Goal: Transaction & Acquisition: Purchase product/service

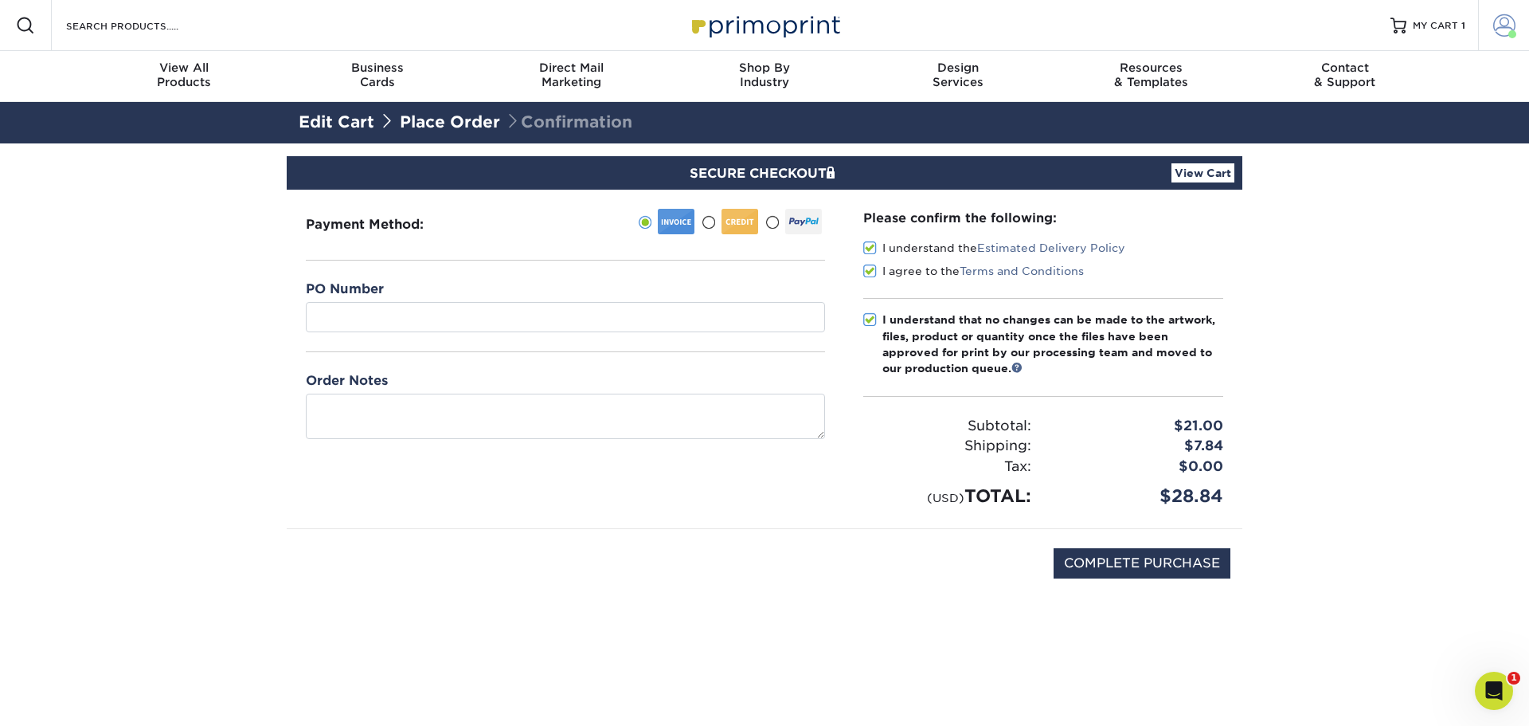
click at [1501, 25] on span at bounding box center [1505, 25] width 22 height 22
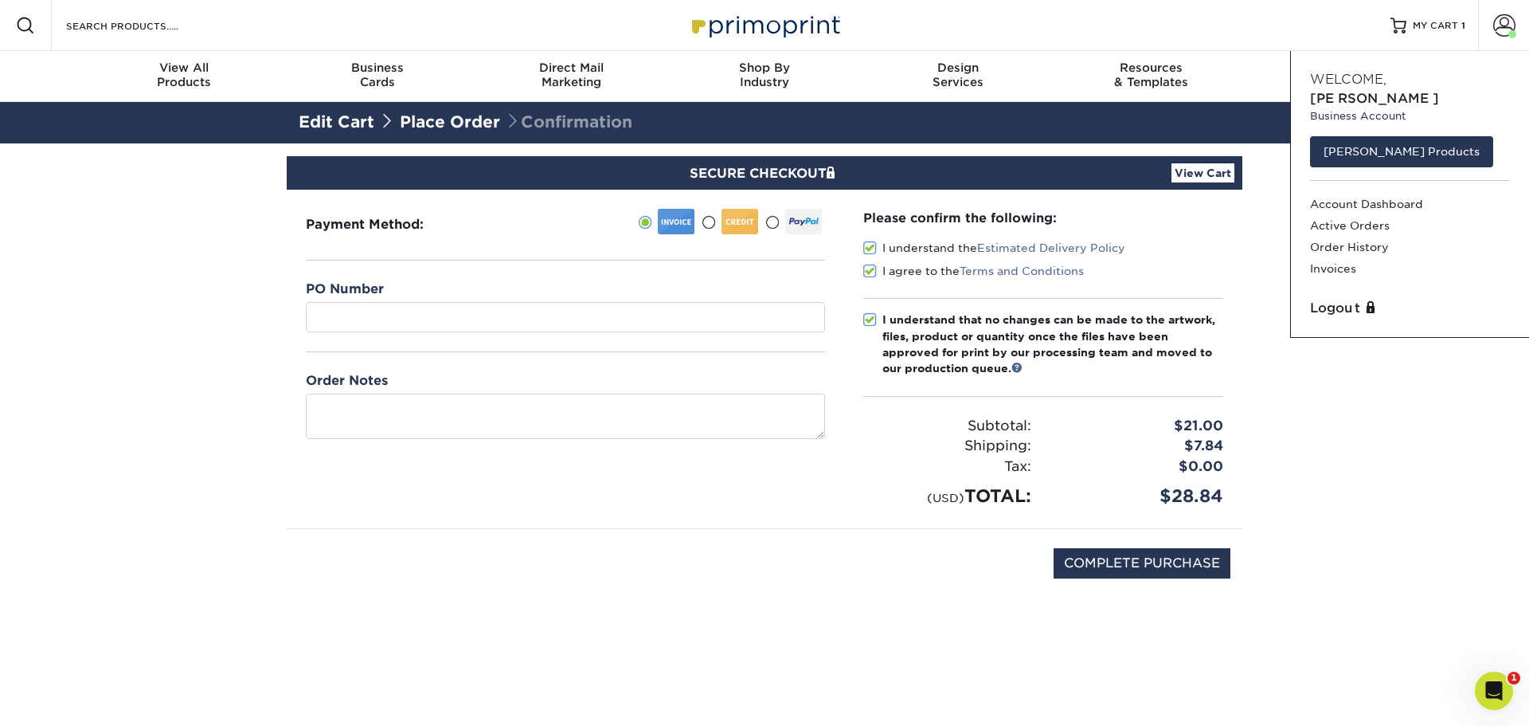
click at [1384, 477] on section "SECURE CHECKOUT View Cart Payment Method:" at bounding box center [764, 397] width 1529 height 509
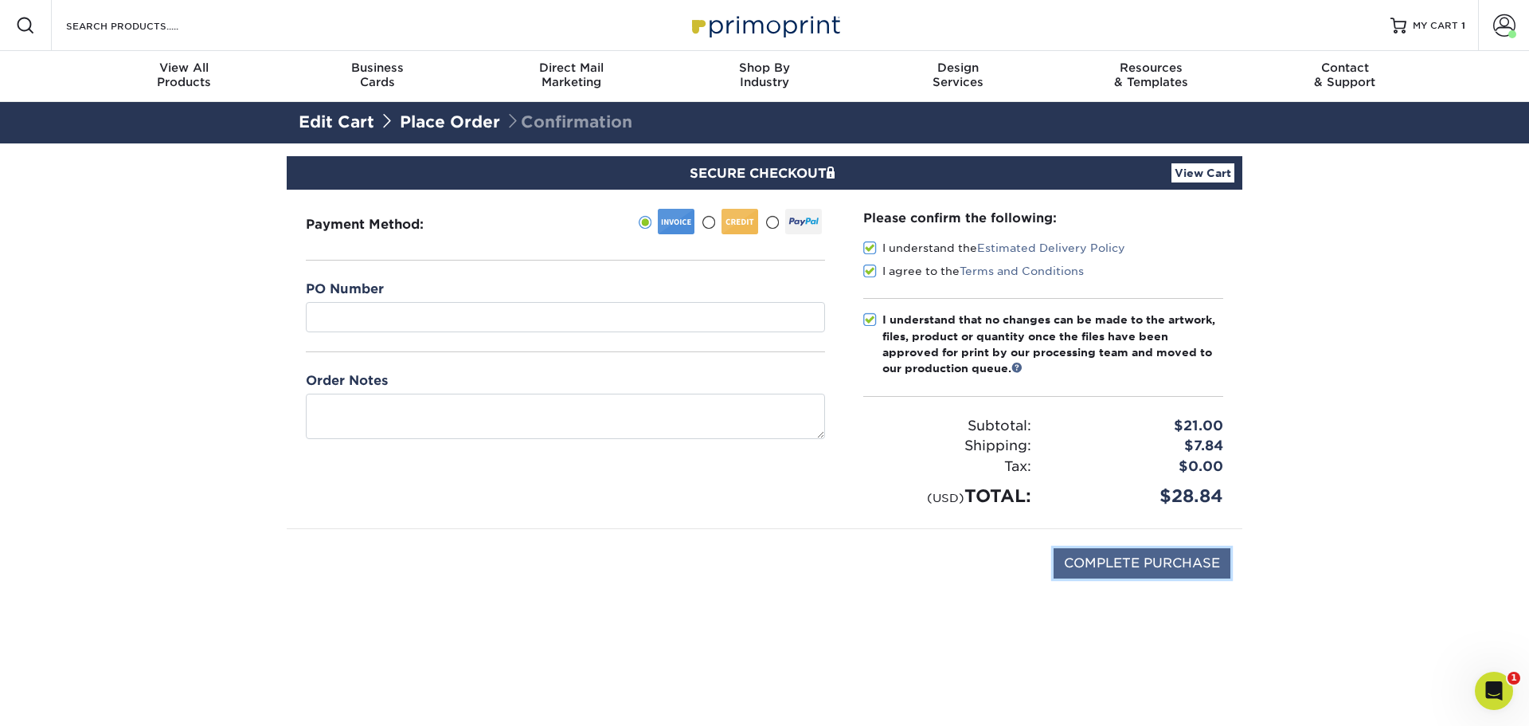
click at [1165, 566] on input "COMPLETE PURCHASE" at bounding box center [1142, 563] width 177 height 30
type input "PROCESSING, PLEASE WAIT..."
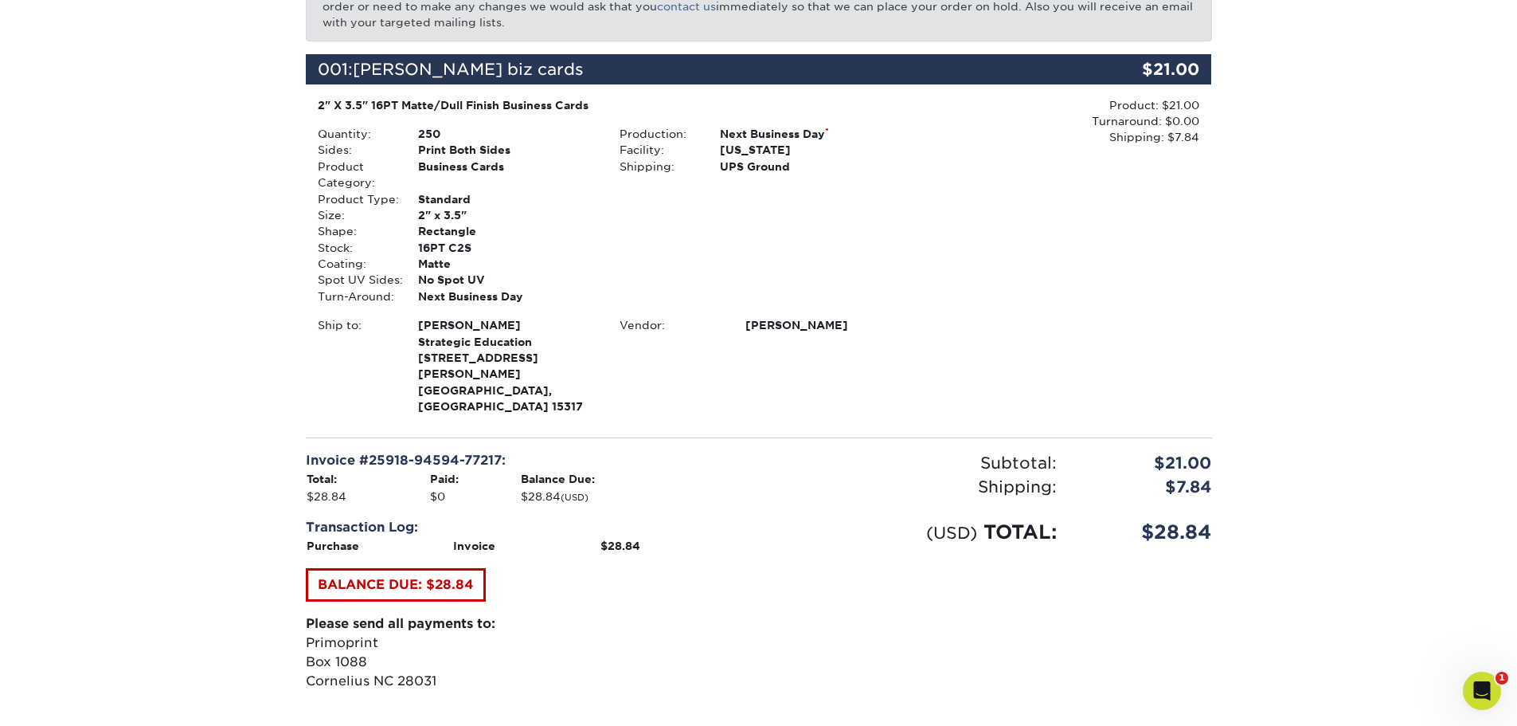
scroll to position [380, 0]
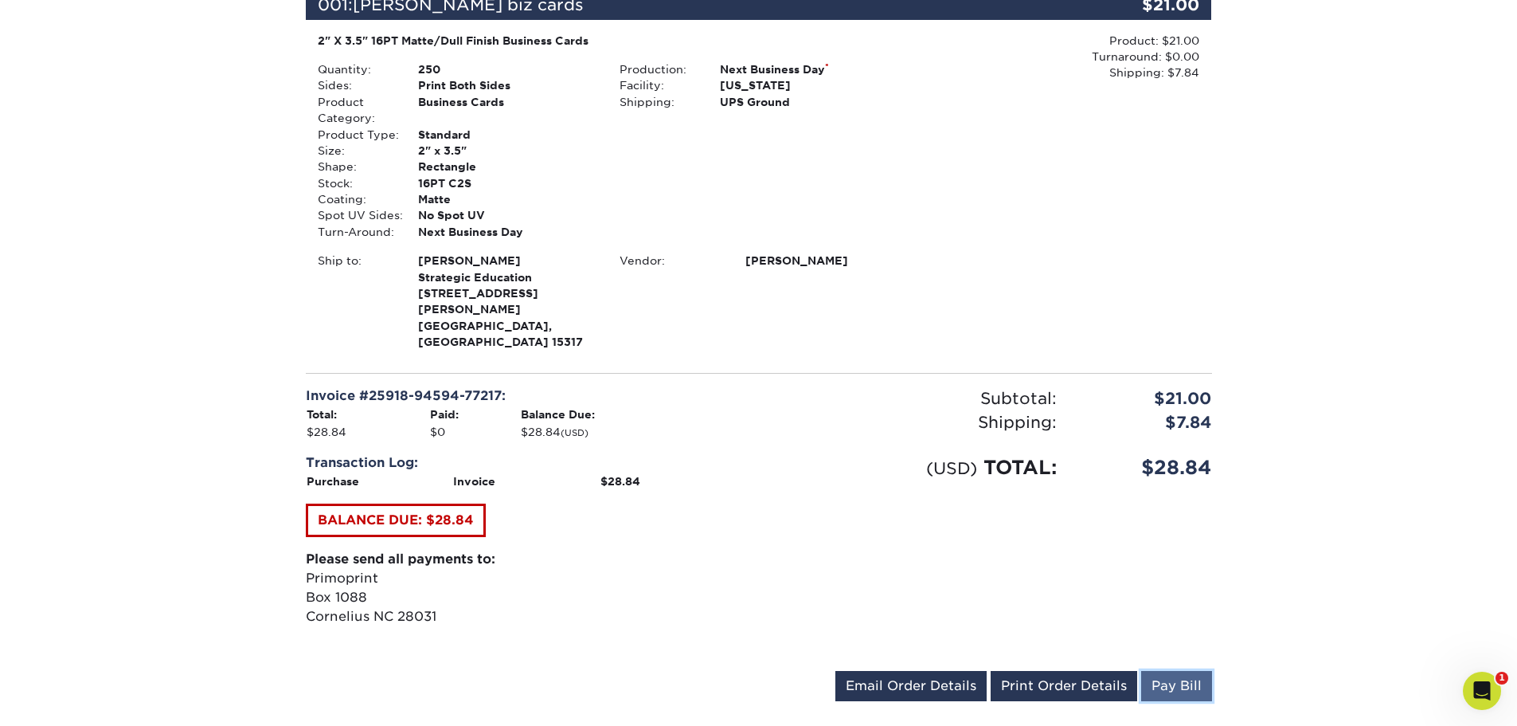
click at [1184, 671] on link "Pay Bill" at bounding box center [1176, 686] width 71 height 30
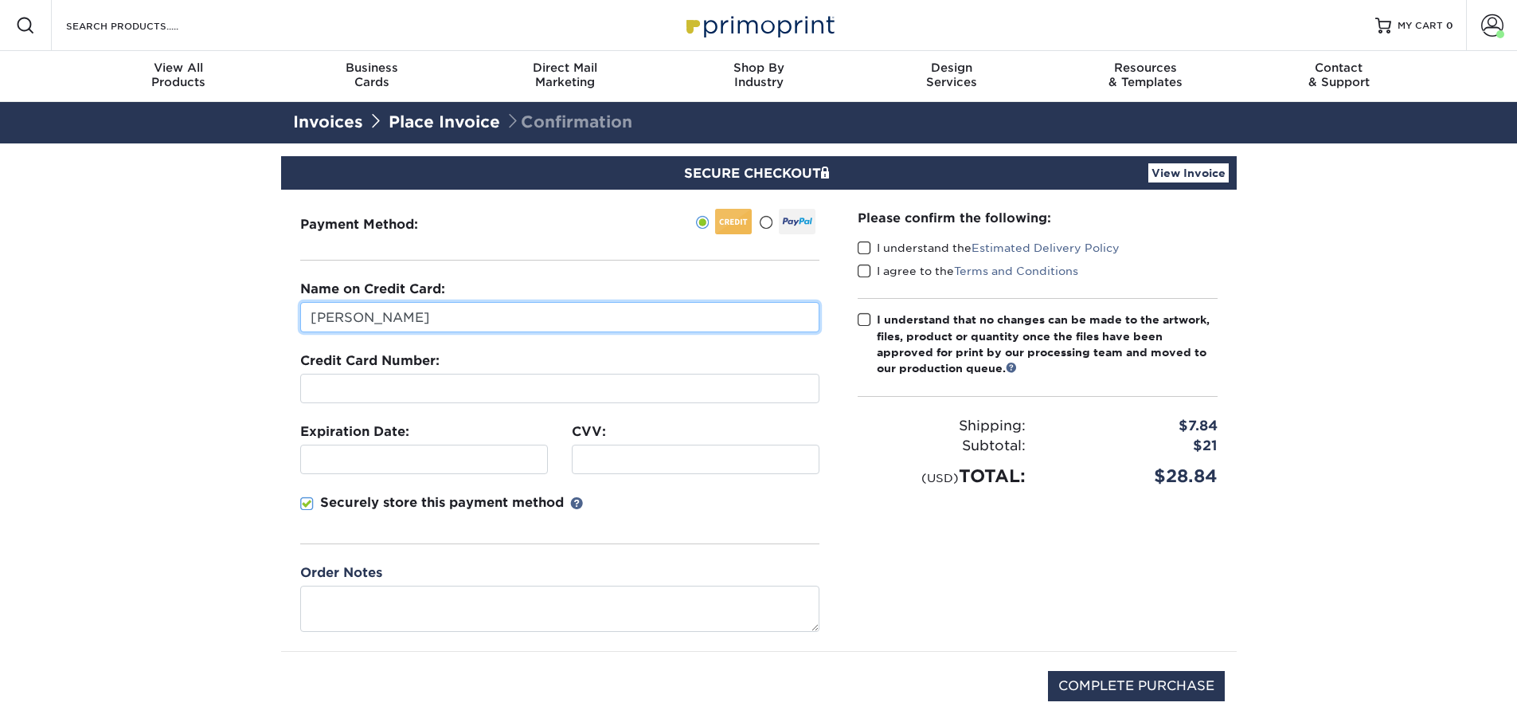
click at [589, 324] on input "[PERSON_NAME]" at bounding box center [559, 317] width 519 height 30
click at [505, 311] on input "[PERSON_NAME]" at bounding box center [559, 317] width 519 height 30
type input "[PERSON_NAME]"
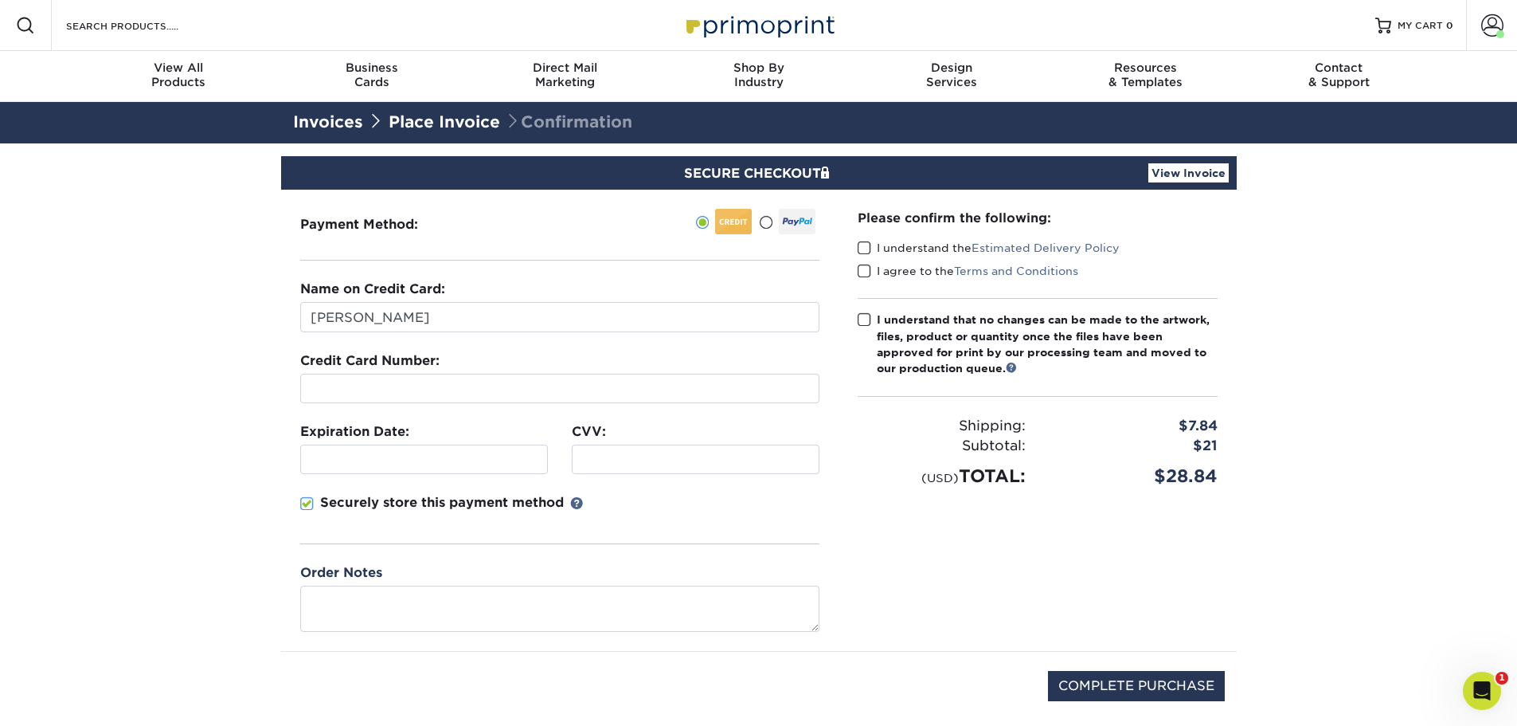
click at [306, 499] on span at bounding box center [307, 503] width 14 height 15
click at [0, 0] on input "Securely store this payment method" at bounding box center [0, 0] width 0 height 0
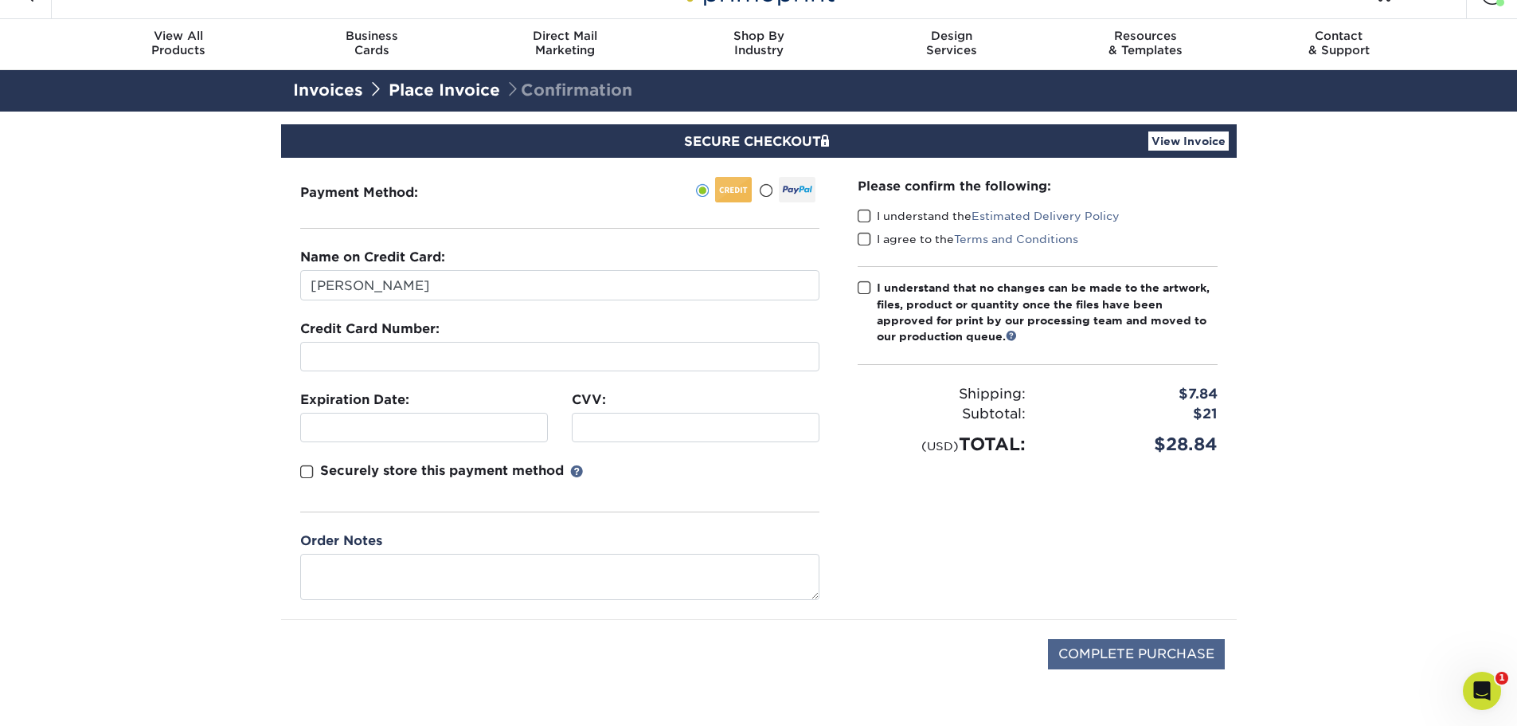
scroll to position [49, 0]
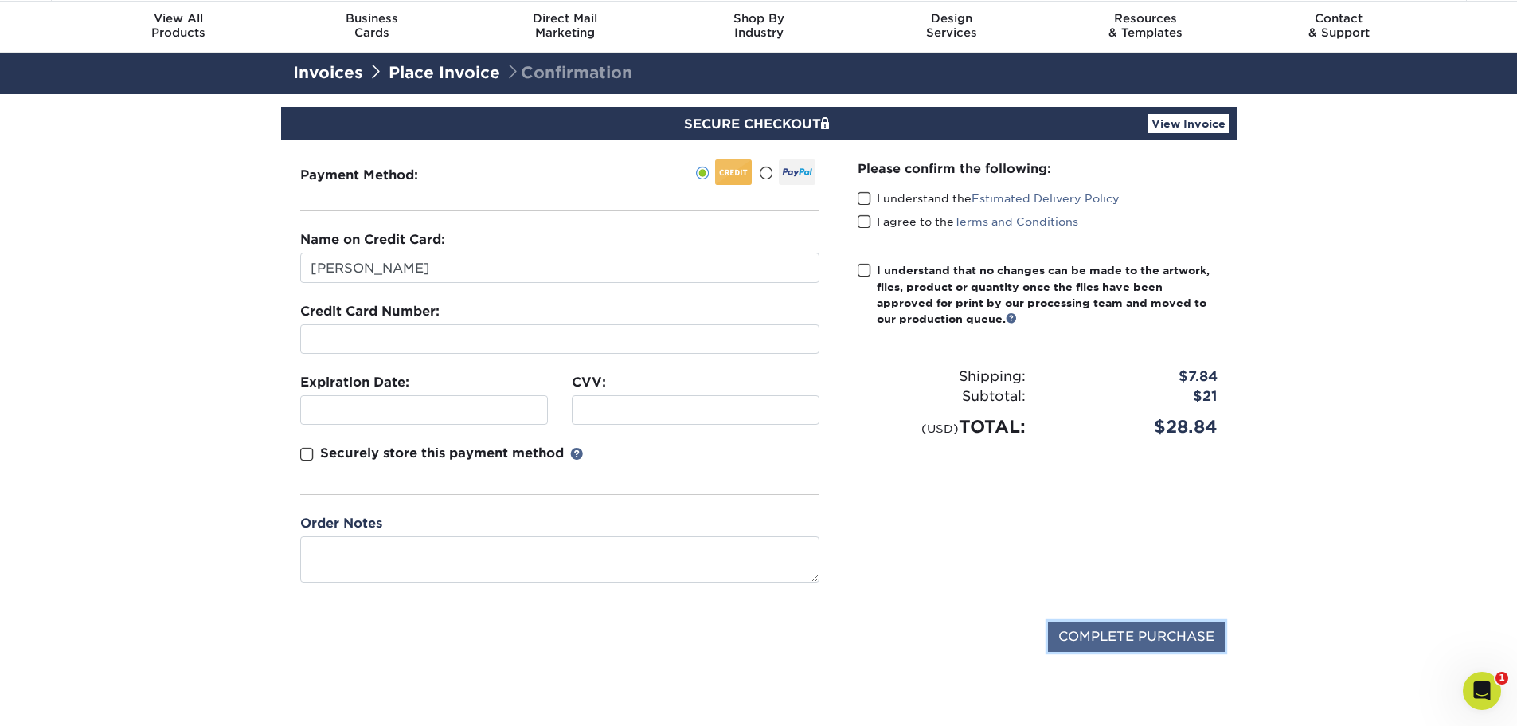
click at [1124, 632] on input "COMPLETE PURCHASE" at bounding box center [1136, 636] width 177 height 30
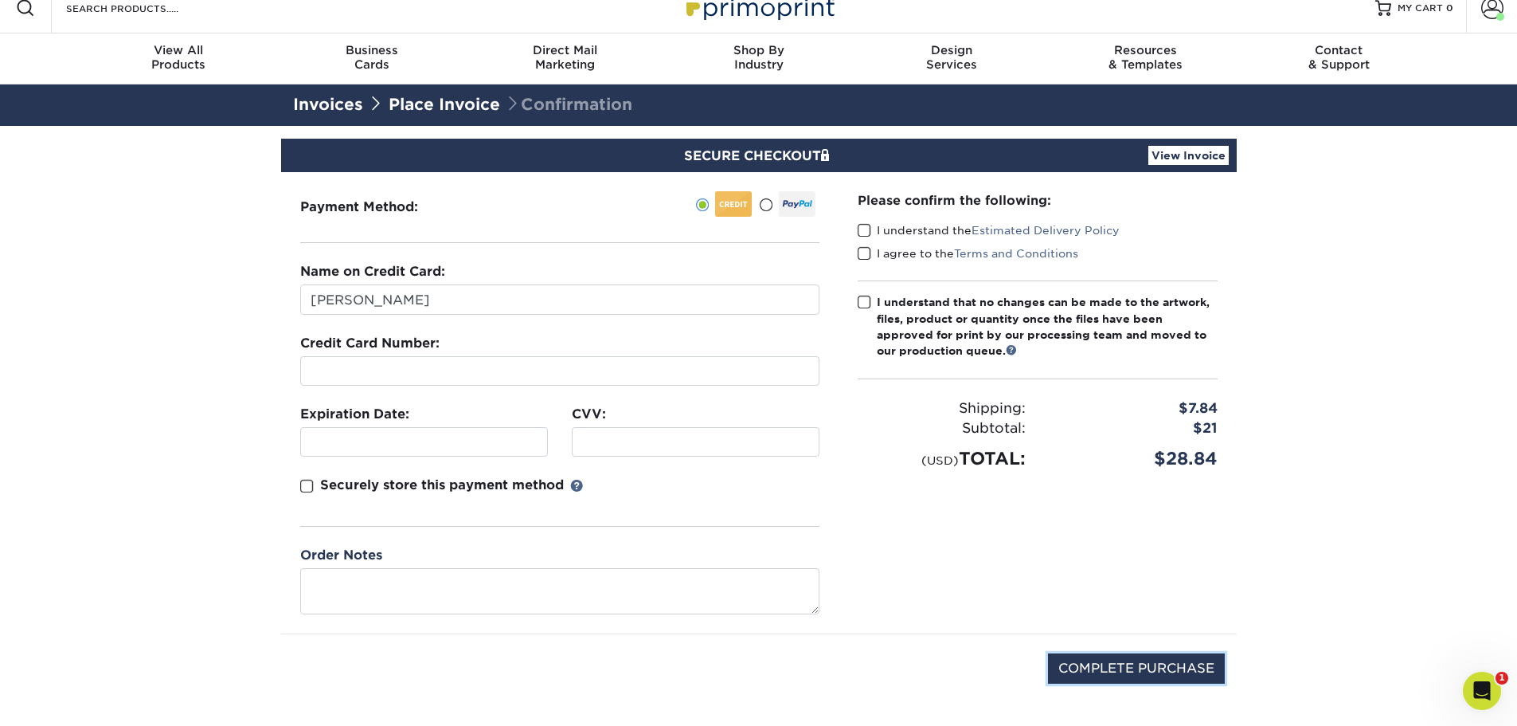
scroll to position [0, 0]
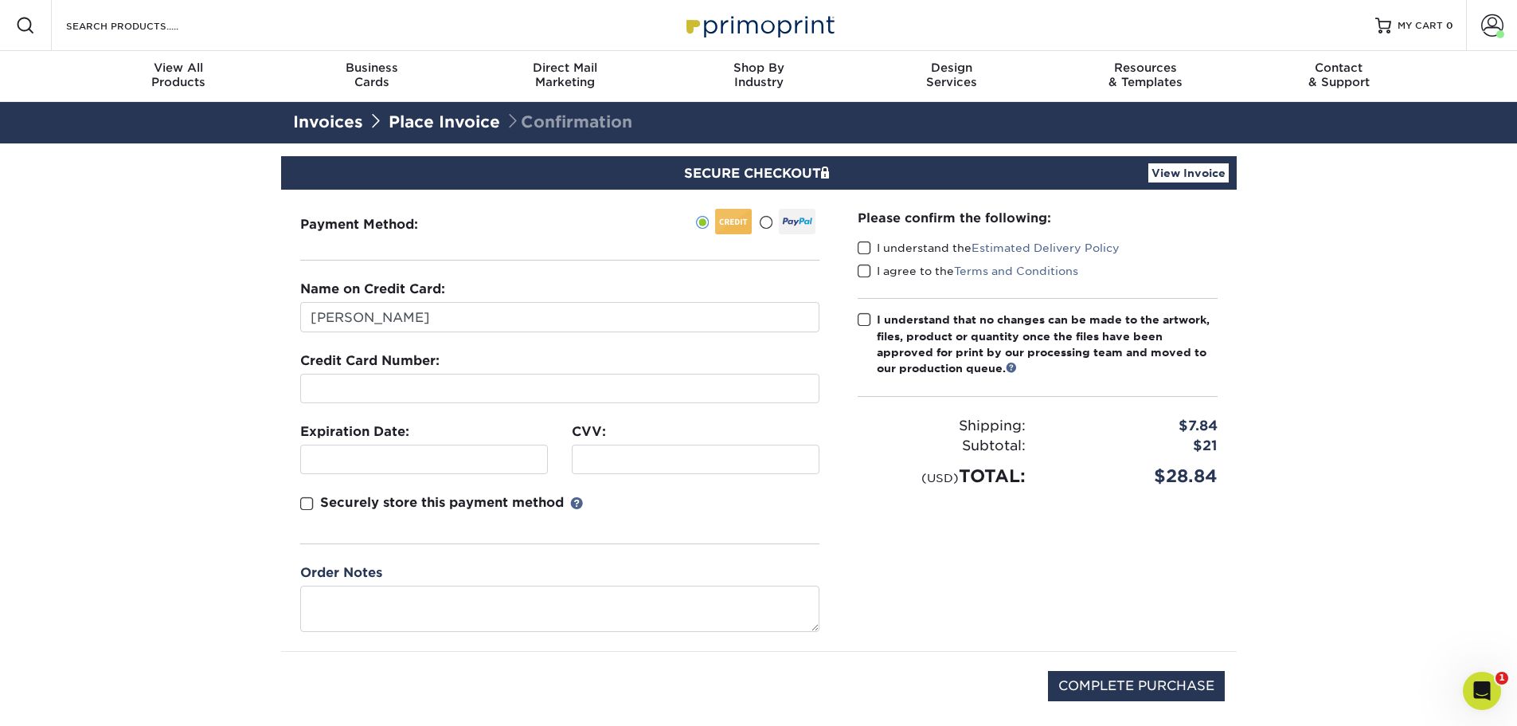
click at [866, 248] on span at bounding box center [865, 248] width 14 height 15
click at [0, 0] on input "I understand the Estimated Delivery Policy" at bounding box center [0, 0] width 0 height 0
click at [867, 272] on span at bounding box center [865, 271] width 14 height 15
click at [0, 0] on input "I agree to the Terms and Conditions" at bounding box center [0, 0] width 0 height 0
click at [865, 317] on span at bounding box center [865, 319] width 14 height 15
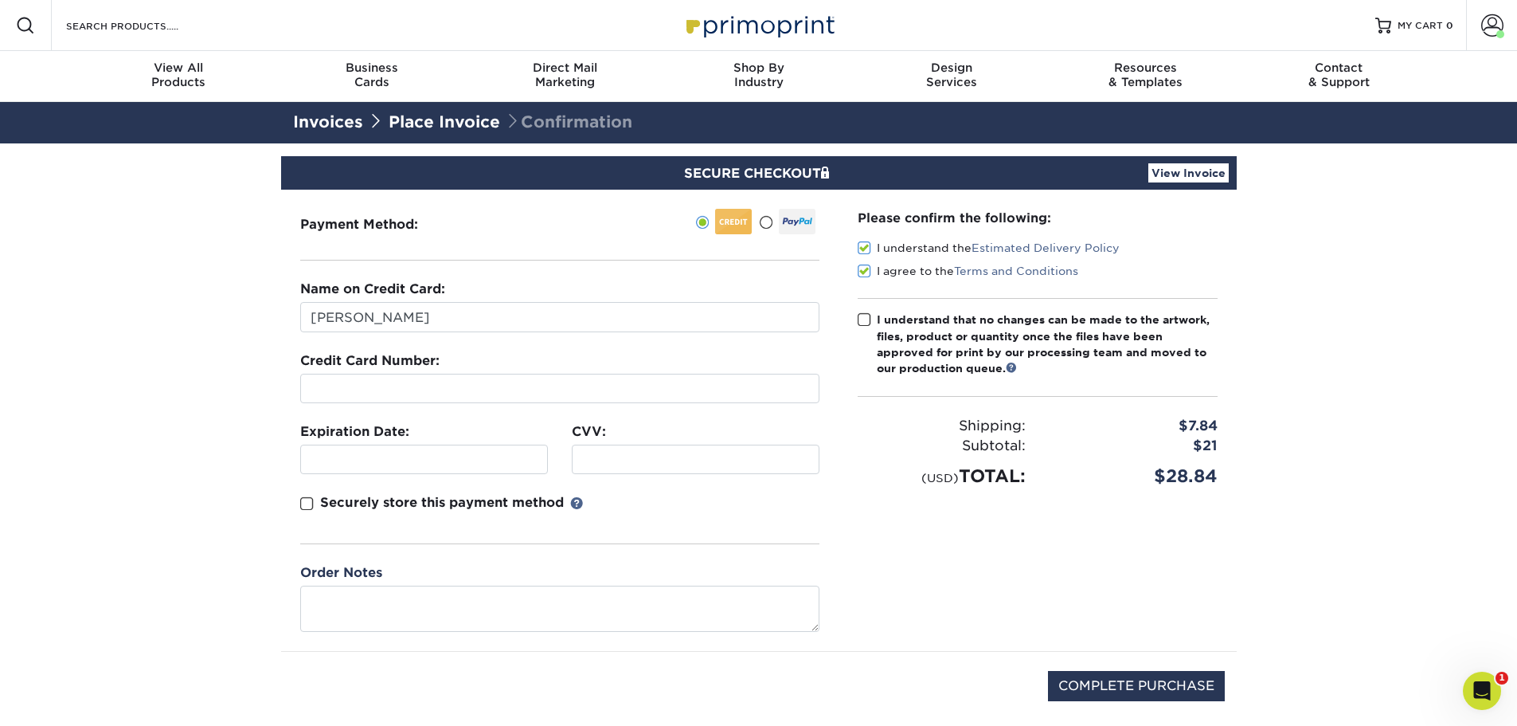
click at [0, 0] on input "I understand that no changes can be made to the artwork, files, product or quan…" at bounding box center [0, 0] width 0 height 0
click at [1124, 694] on input "COMPLETE PURCHASE" at bounding box center [1136, 686] width 177 height 30
type input "PROCESSING, PLEASE WAIT..."
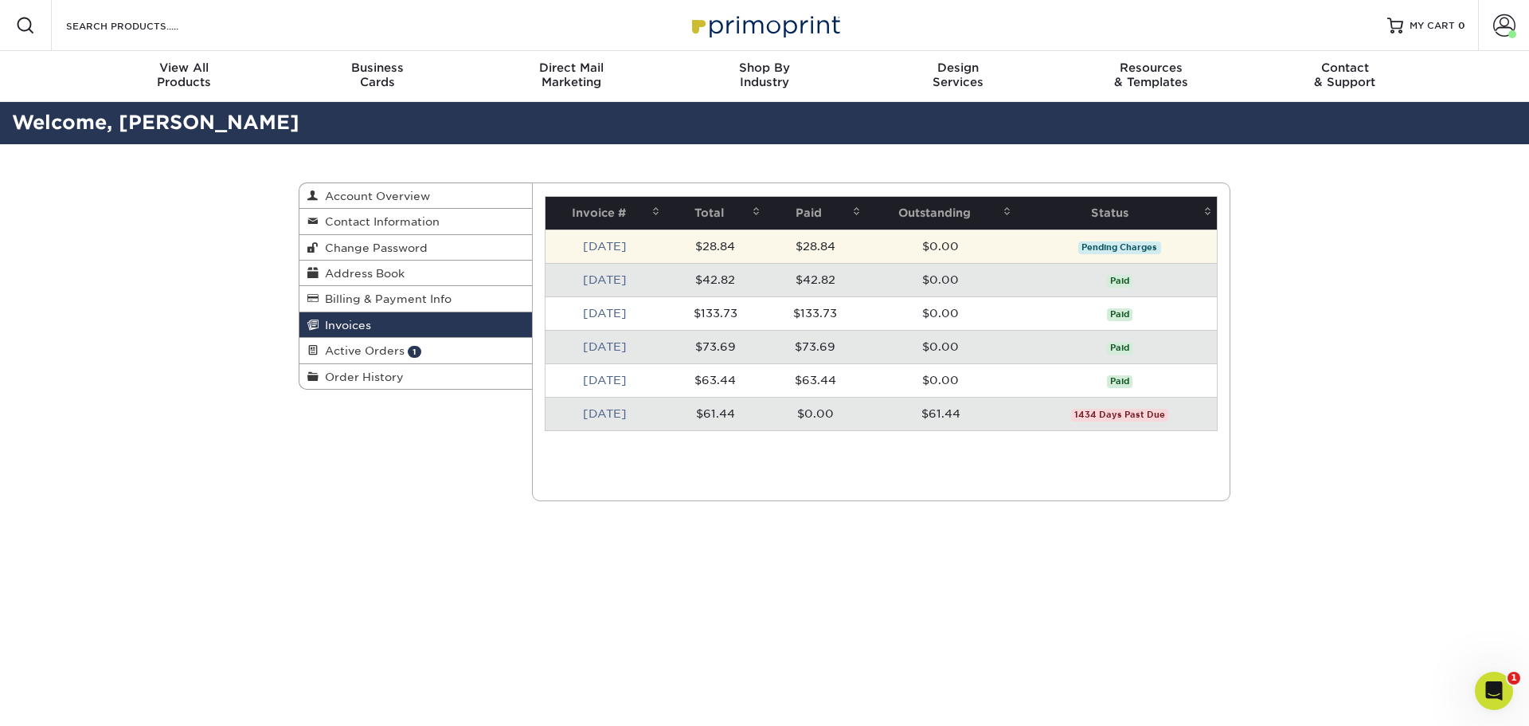
click at [670, 241] on td "$28.84" at bounding box center [715, 245] width 100 height 33
click at [623, 246] on link "Sep 2025" at bounding box center [605, 246] width 44 height 13
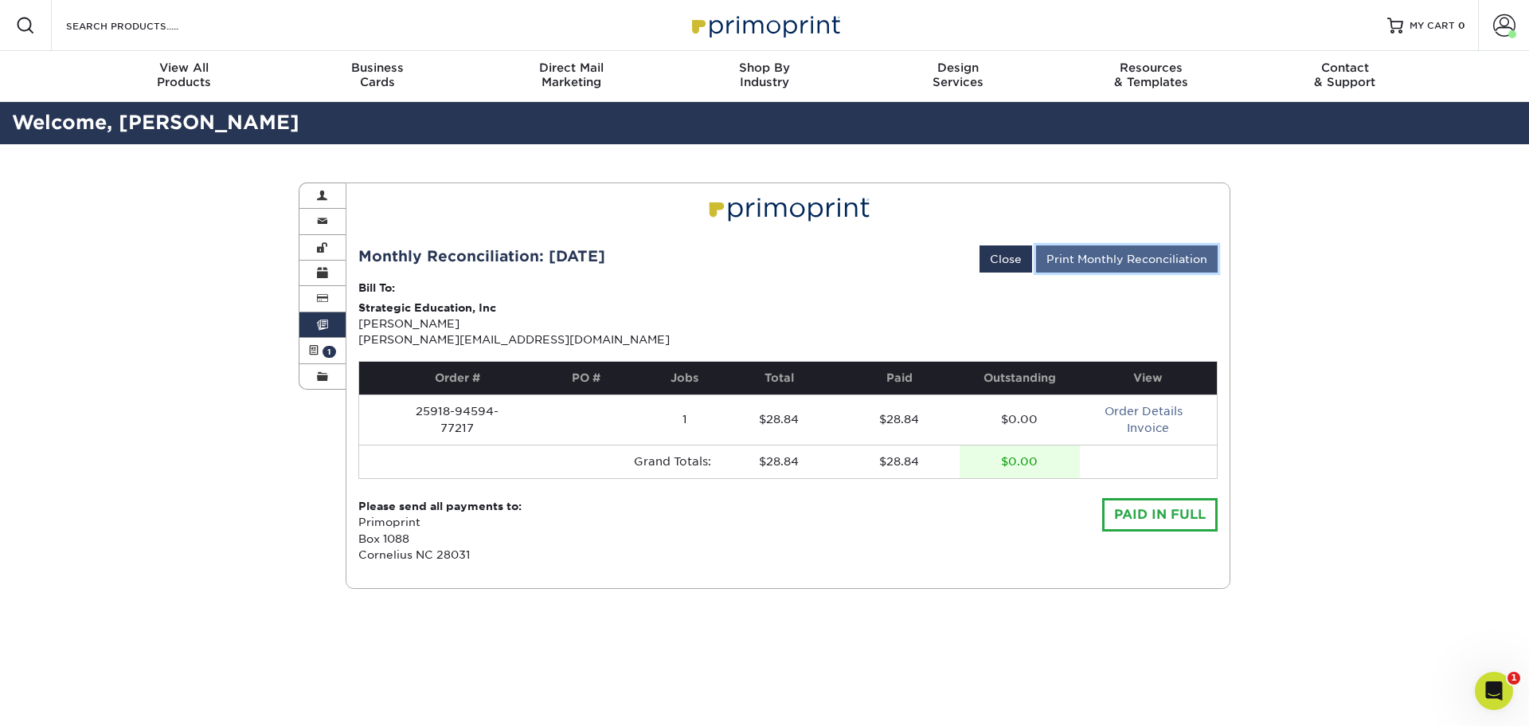
click at [1169, 259] on link "Print Monthly Reconciliation" at bounding box center [1127, 258] width 182 height 27
click at [1172, 265] on link "Print Monthly Reconciliation" at bounding box center [1127, 258] width 182 height 27
click at [325, 346] on span "1" at bounding box center [330, 352] width 14 height 12
